Goal: Obtain resource: Download file/media

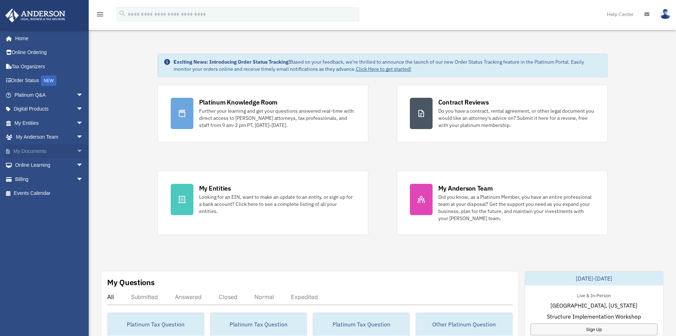
click at [41, 155] on link "My Documents arrow_drop_down" at bounding box center [49, 151] width 89 height 14
click at [76, 153] on span "arrow_drop_down" at bounding box center [83, 151] width 14 height 15
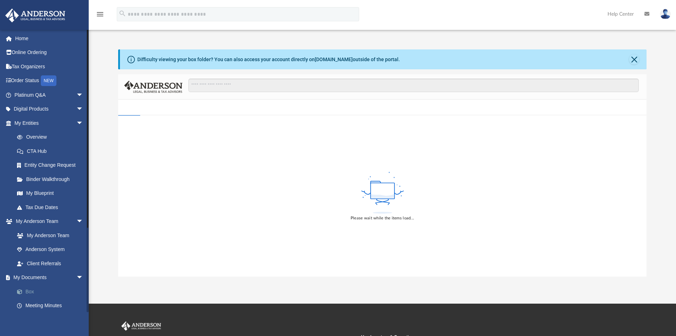
click at [30, 293] on link "Box" at bounding box center [52, 291] width 84 height 14
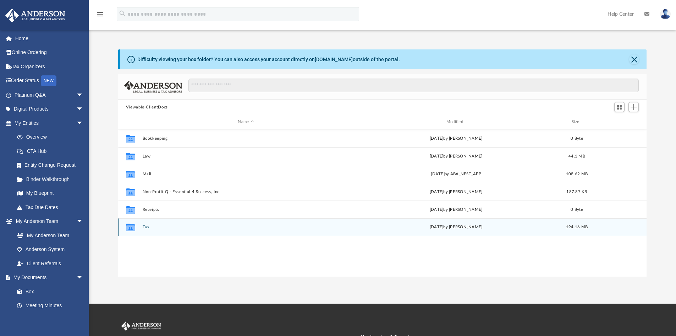
scroll to position [156, 523]
click at [146, 227] on button "Tax" at bounding box center [245, 226] width 207 height 5
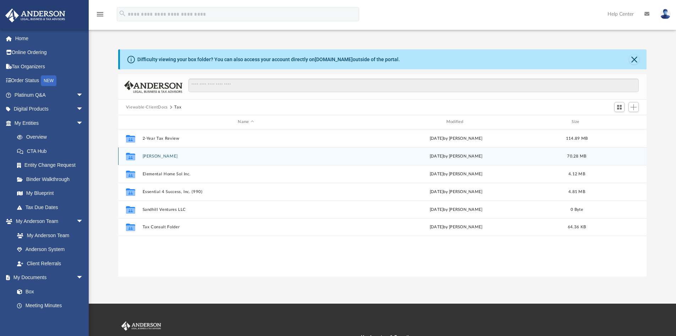
click at [165, 156] on button "[PERSON_NAME]" at bounding box center [245, 156] width 207 height 5
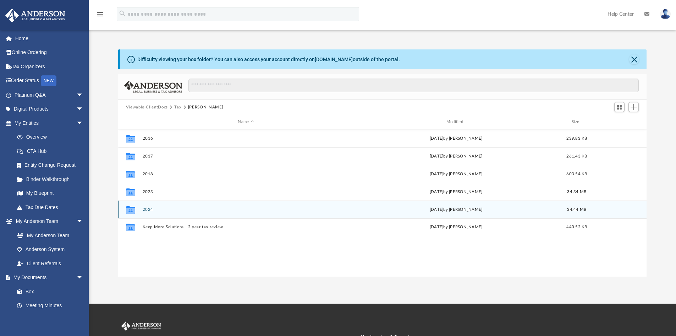
click at [149, 210] on button "2024" at bounding box center [245, 209] width 207 height 5
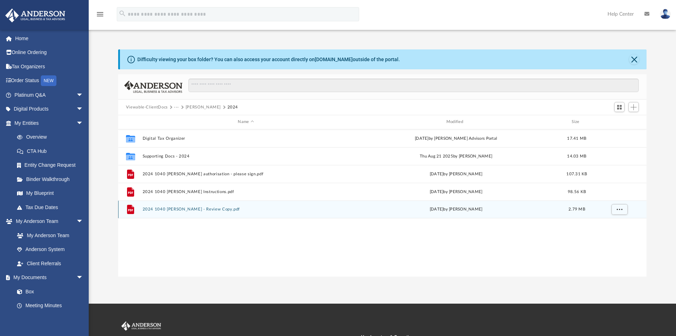
click at [227, 208] on button "2024 1040 [PERSON_NAME] - Review Copy.pdf" at bounding box center [245, 209] width 207 height 5
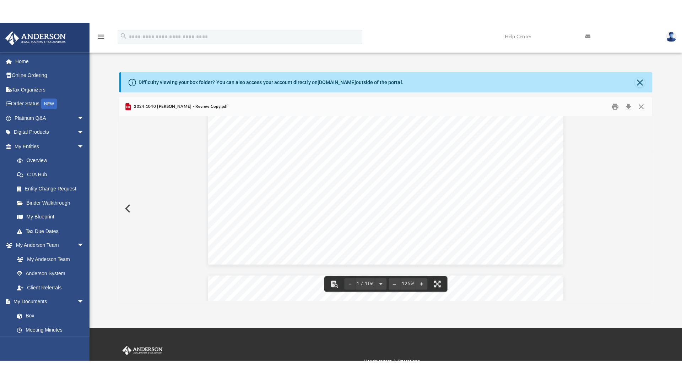
scroll to position [391, 0]
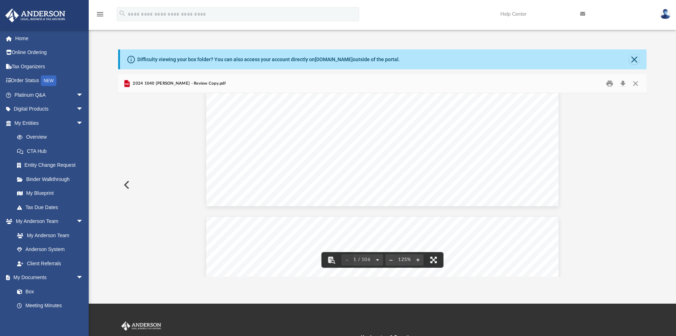
click at [436, 259] on button "File preview" at bounding box center [434, 260] width 16 height 16
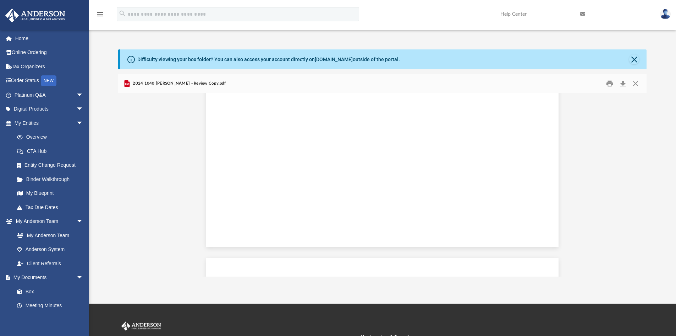
scroll to position [0, 0]
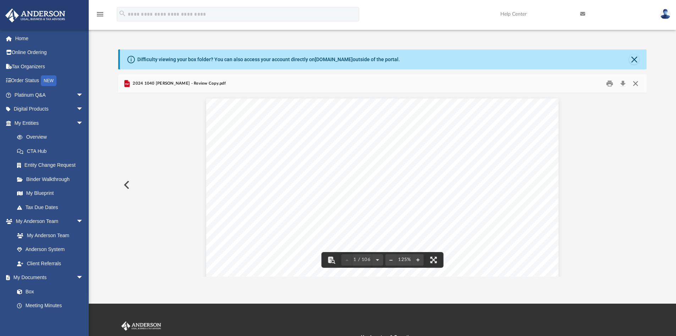
click at [636, 83] on button "Close" at bounding box center [636, 83] width 13 height 11
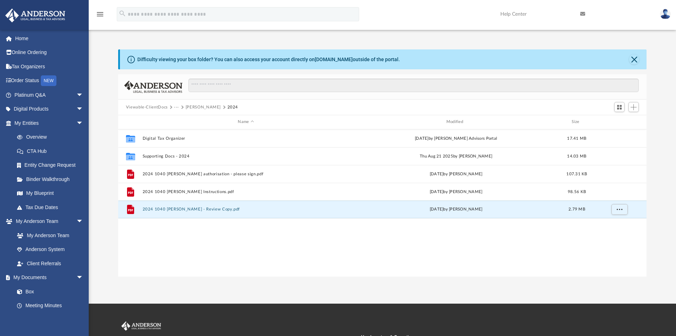
click at [200, 104] on button "Edgington, Tamara" at bounding box center [203, 107] width 35 height 6
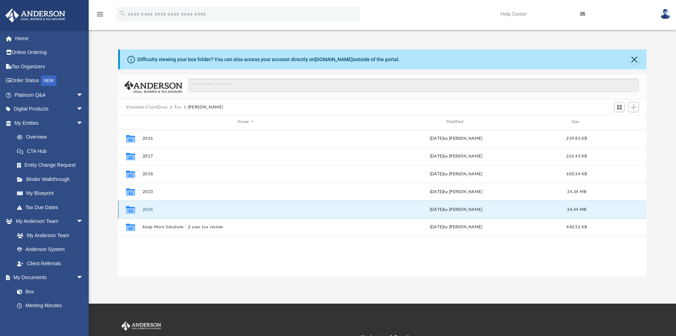
click at [147, 209] on button "2024" at bounding box center [245, 209] width 207 height 5
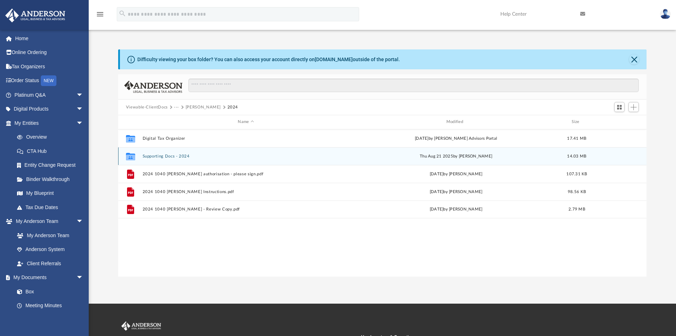
click at [169, 157] on button "Supporting Docs - 2024" at bounding box center [245, 156] width 207 height 5
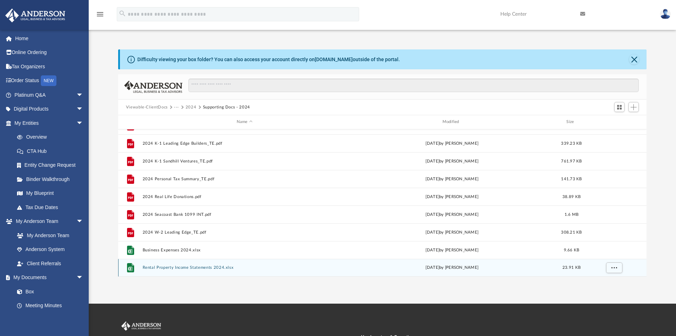
click at [189, 269] on button "Rental Property Income Statements 2024.xlsx" at bounding box center [244, 267] width 205 height 5
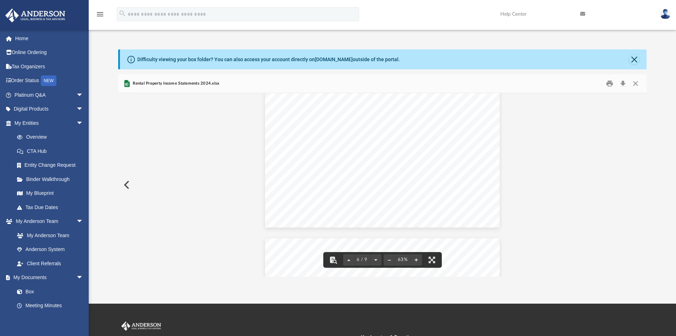
scroll to position [729, 0]
click at [635, 83] on button "Close" at bounding box center [636, 83] width 13 height 11
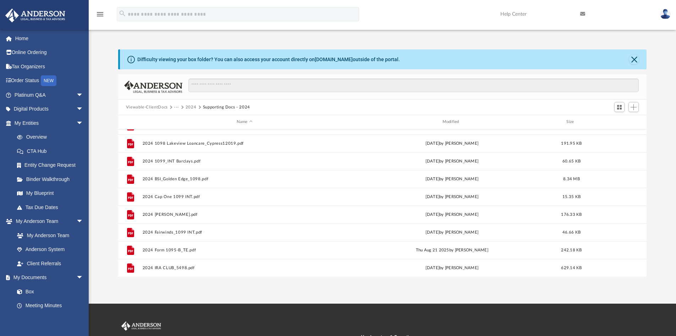
scroll to position [0, 0]
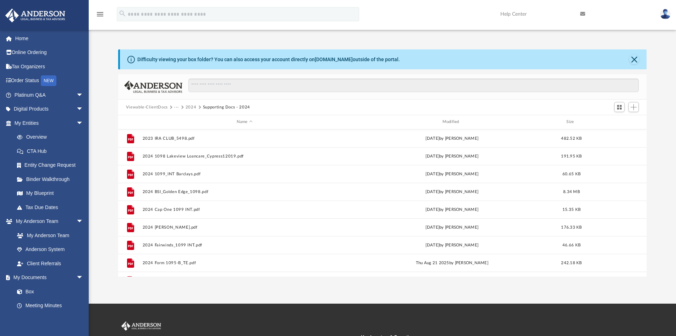
click at [190, 107] on button "2024" at bounding box center [191, 107] width 11 height 6
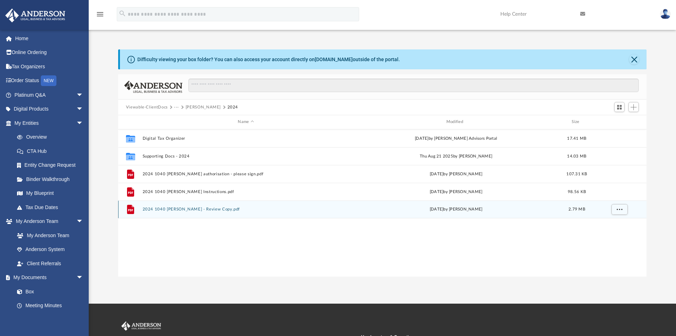
click at [187, 209] on button "2024 1040 Edgington, Tamara - Review Copy.pdf" at bounding box center [245, 209] width 207 height 5
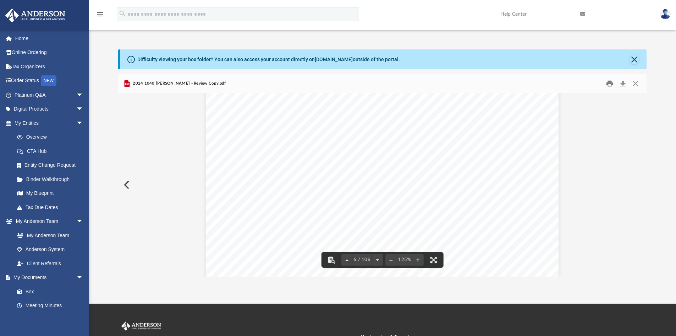
scroll to position [2485, 0]
click at [634, 83] on button "Close" at bounding box center [636, 83] width 13 height 11
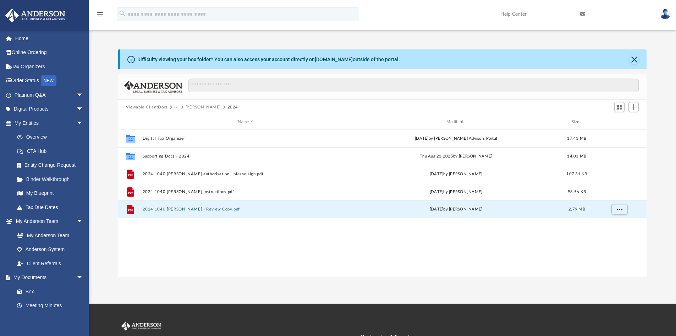
click at [215, 107] on button "Edgington, Tamara" at bounding box center [203, 107] width 35 height 6
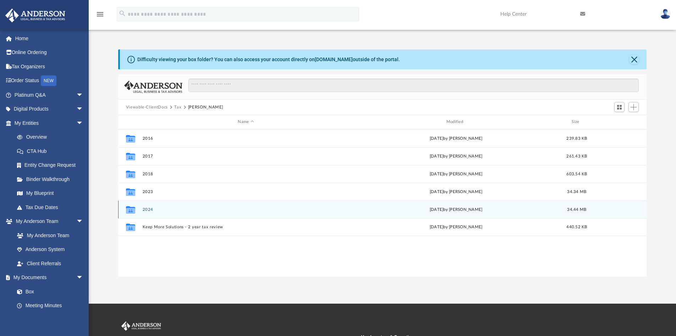
click at [145, 209] on button "2024" at bounding box center [245, 209] width 207 height 5
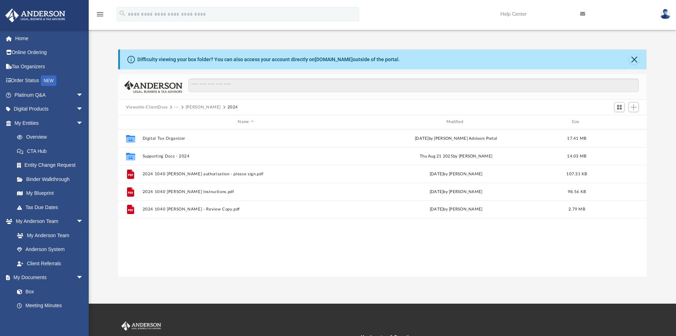
click at [200, 108] on button "Edgington, Tamara" at bounding box center [203, 107] width 35 height 6
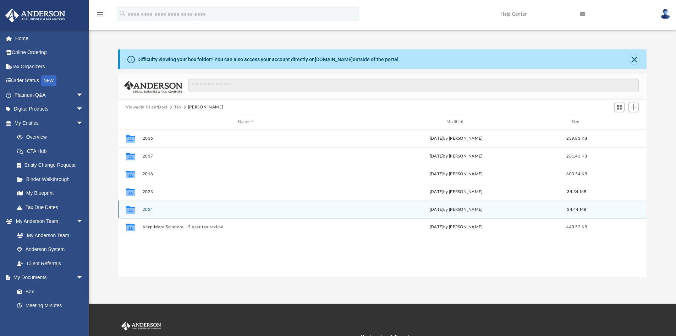
click at [145, 209] on button "2024" at bounding box center [245, 209] width 207 height 5
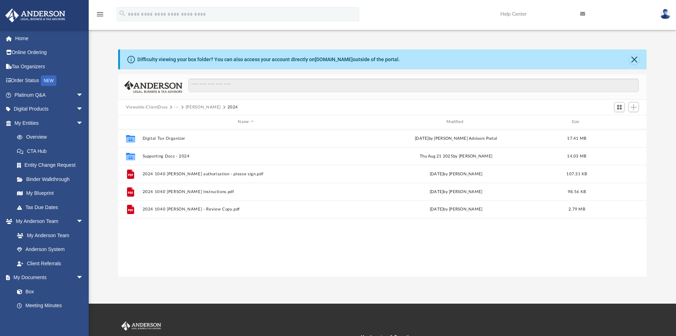
click at [194, 110] on div "Viewable-ClientDocs ··· Edgington, Tamara 2024" at bounding box center [382, 107] width 529 height 16
click at [195, 107] on button "Edgington, Tamara" at bounding box center [203, 107] width 35 height 6
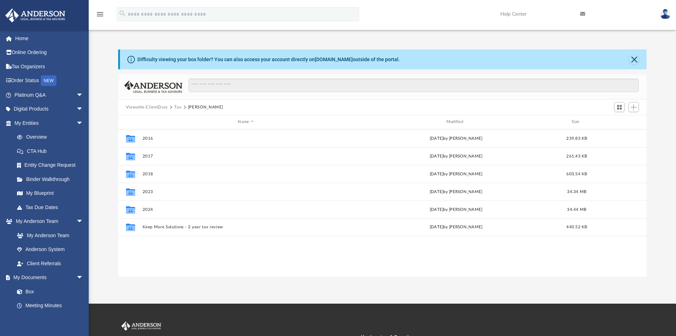
click at [159, 108] on button "Viewable-ClientDocs" at bounding box center [147, 107] width 42 height 6
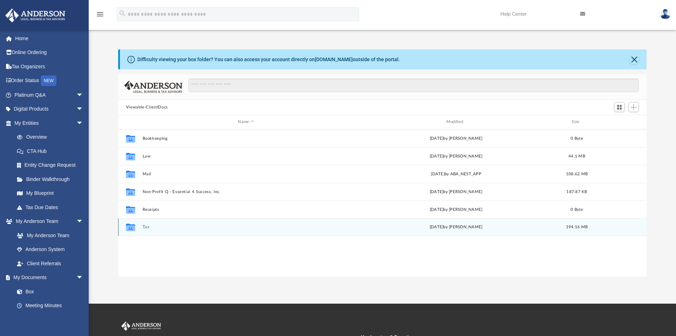
click at [147, 226] on button "Tax" at bounding box center [245, 226] width 207 height 5
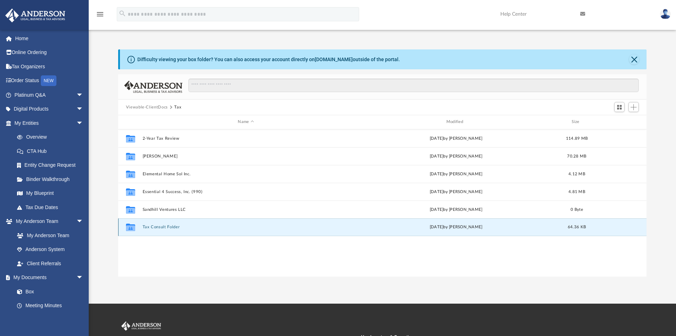
click at [164, 225] on button "Tax Consult Folder" at bounding box center [245, 226] width 207 height 5
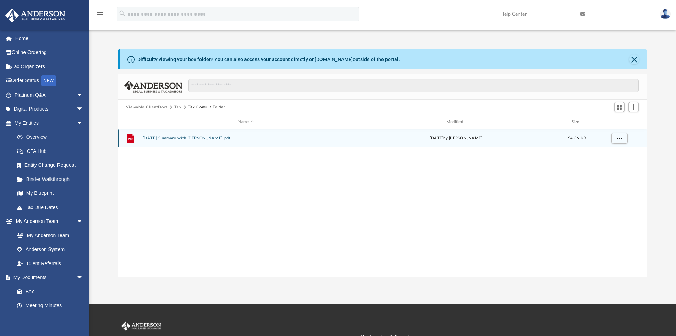
click at [208, 137] on button "9.22.2025 Summary with Tamara Edgington.pdf" at bounding box center [245, 138] width 207 height 5
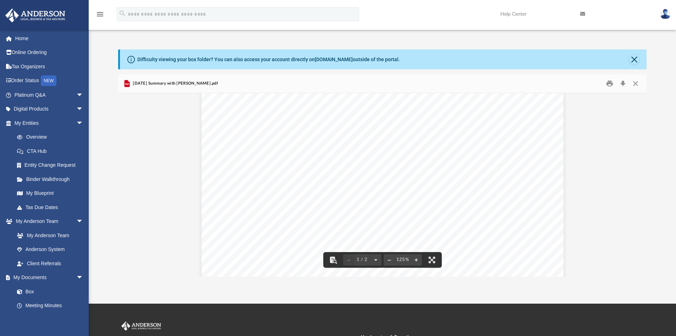
scroll to position [0, 0]
click at [635, 87] on button "Close" at bounding box center [636, 83] width 13 height 11
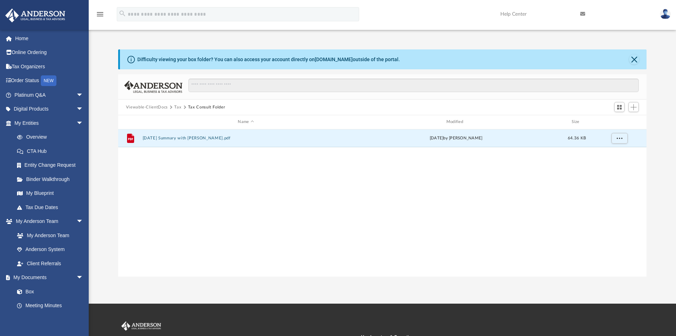
click at [177, 107] on button "Tax" at bounding box center [177, 107] width 7 height 6
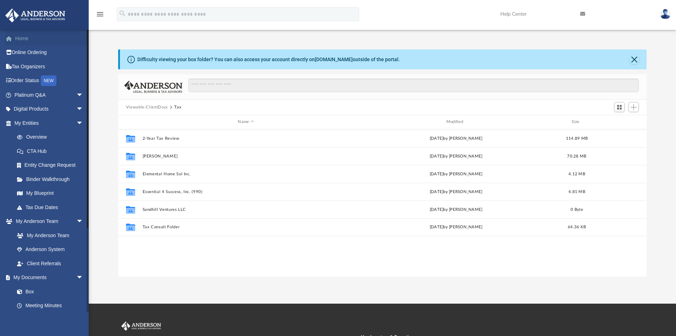
click at [22, 39] on link "Home" at bounding box center [49, 38] width 89 height 14
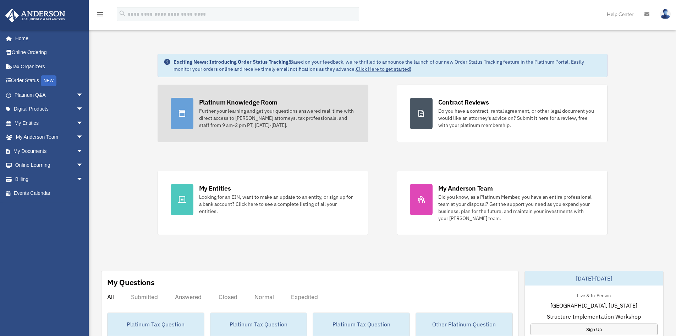
click at [274, 118] on div "Further your learning and get your questions answered real-time with direct acc…" at bounding box center [277, 117] width 156 height 21
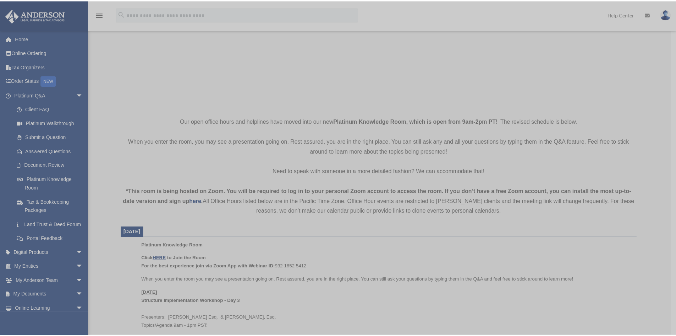
scroll to position [107, 0]
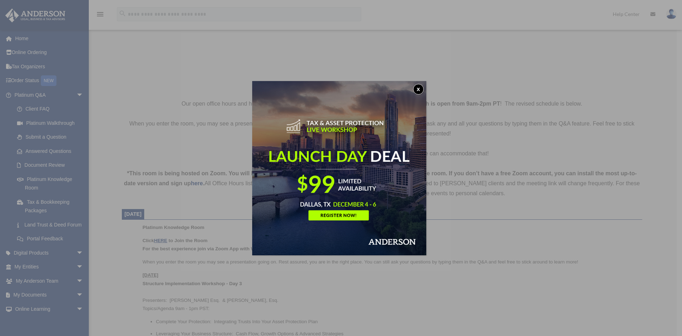
click at [422, 91] on button "x" at bounding box center [418, 89] width 11 height 11
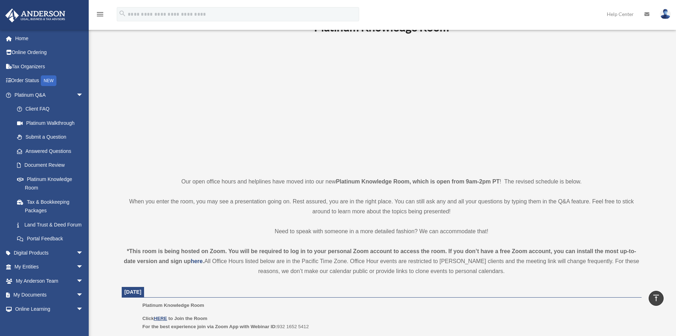
scroll to position [0, 0]
